Goal: Transaction & Acquisition: Book appointment/travel/reservation

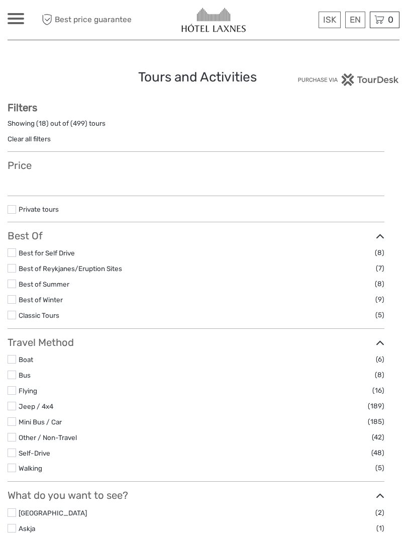
select select
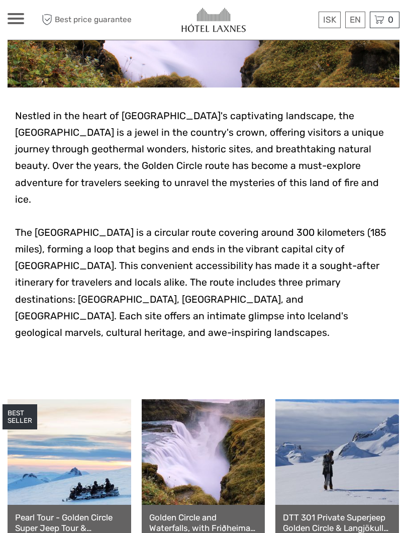
scroll to position [145, 0]
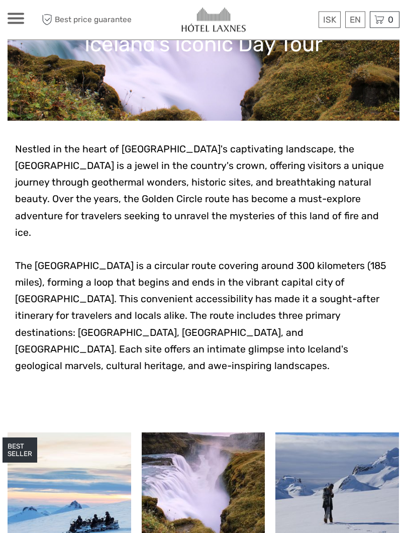
click at [0, 0] on link "£" at bounding box center [0, 0] width 0 height 0
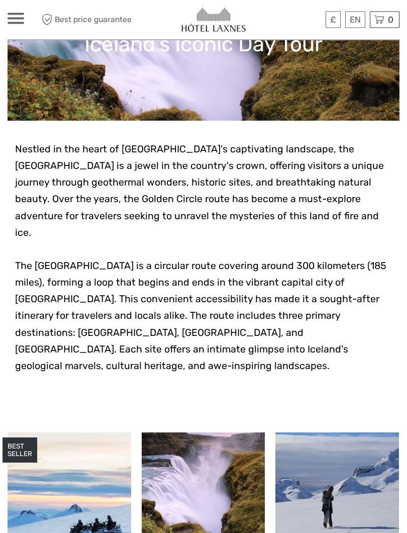
click at [349, 241] on p at bounding box center [203, 249] width 377 height 17
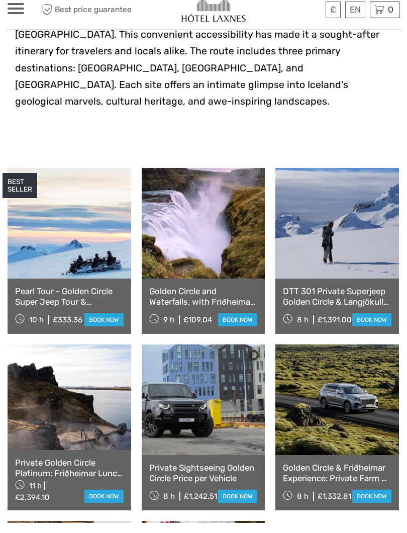
scroll to position [404, 0]
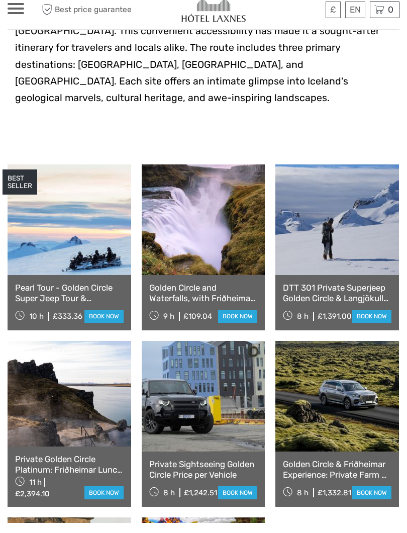
click at [245, 320] on link "book now" at bounding box center [237, 326] width 39 height 13
